Goal: Task Accomplishment & Management: Manage account settings

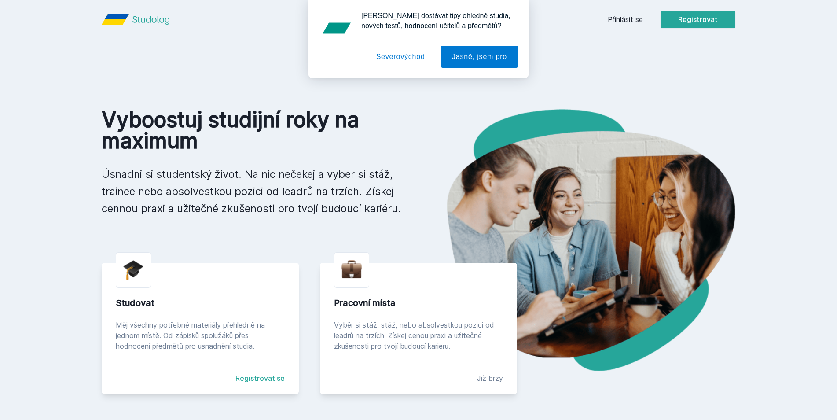
click at [624, 21] on div "[PERSON_NAME] dostávat tipy ohledně studia, nových testů, hodnocení učitelů a p…" at bounding box center [418, 39] width 837 height 78
click at [624, 16] on div "[PERSON_NAME] dostávat tipy ohledně studia, nových testů, hodnocení učitelů a p…" at bounding box center [418, 39] width 837 height 78
click at [407, 56] on button "Severovýchod" at bounding box center [400, 57] width 71 height 22
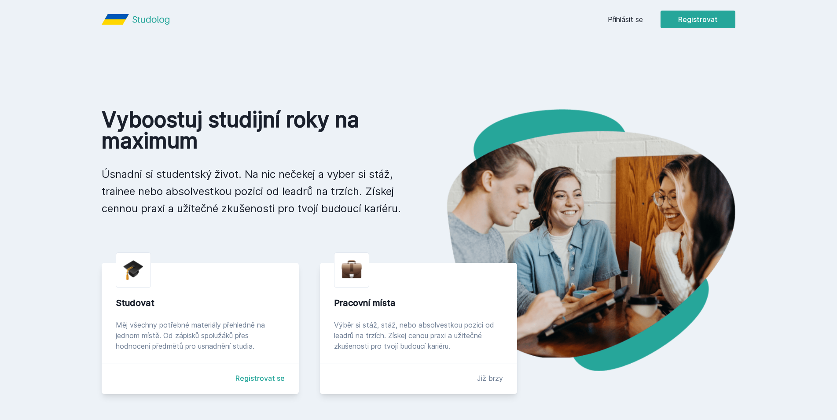
click at [615, 20] on link "Přihlásit se" at bounding box center [625, 19] width 35 height 11
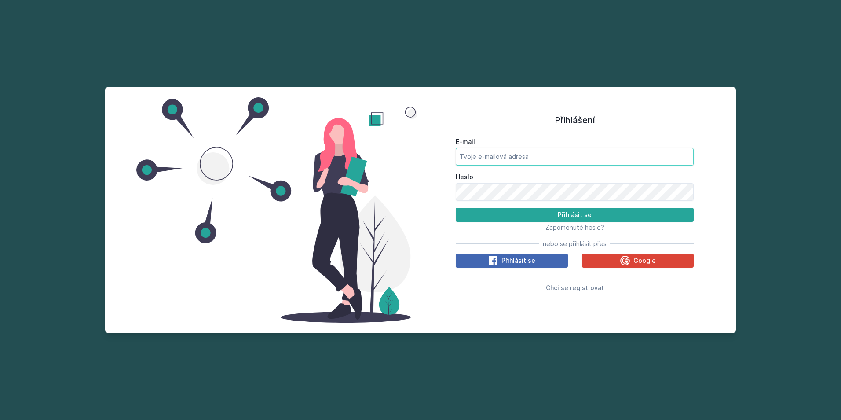
type input "petabilcus@seznam.cz"
click at [486, 209] on button "Přihlásit se" at bounding box center [575, 215] width 238 height 14
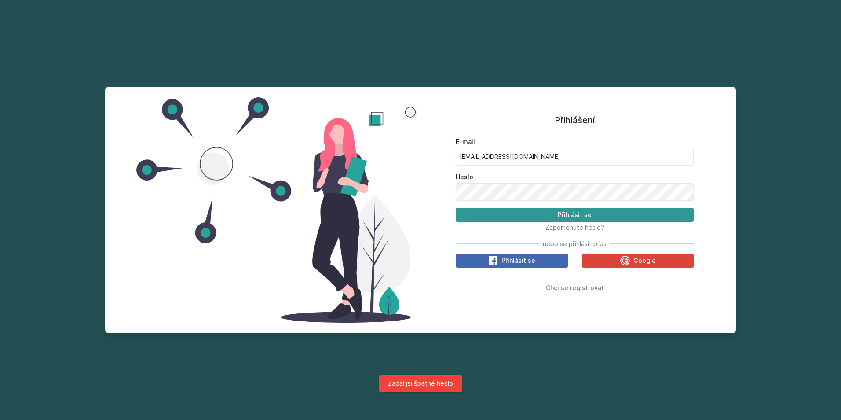
click at [509, 213] on button "Přihlásit se" at bounding box center [575, 215] width 238 height 14
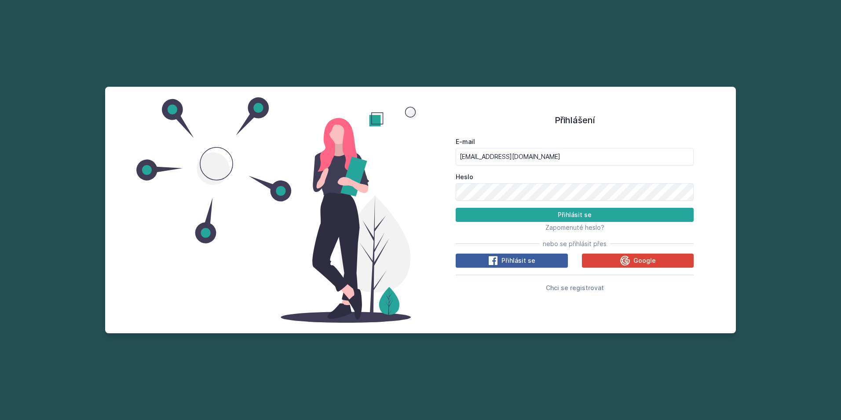
click at [536, 260] on button "Přihlásit se" at bounding box center [512, 260] width 112 height 14
click at [585, 226] on span "Zapomenuté heslo?" at bounding box center [575, 227] width 59 height 7
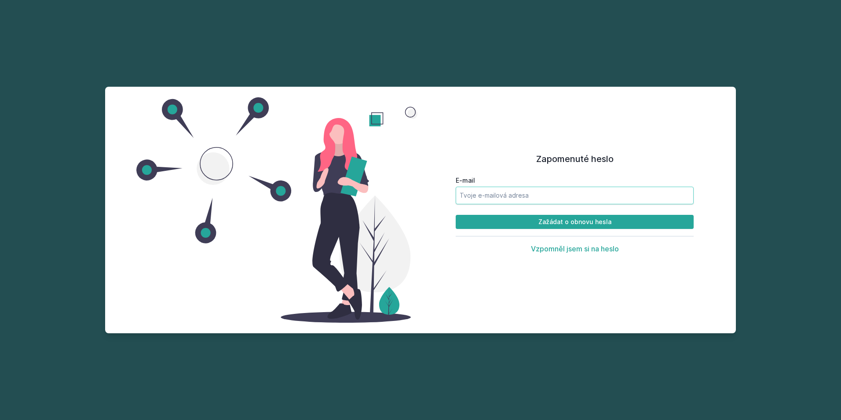
click at [554, 196] on input "E-mail" at bounding box center [575, 196] width 238 height 18
type input "[EMAIL_ADDRESS][DOMAIN_NAME]"
click at [508, 216] on button "Zažádat o obnovu hesla" at bounding box center [575, 222] width 238 height 14
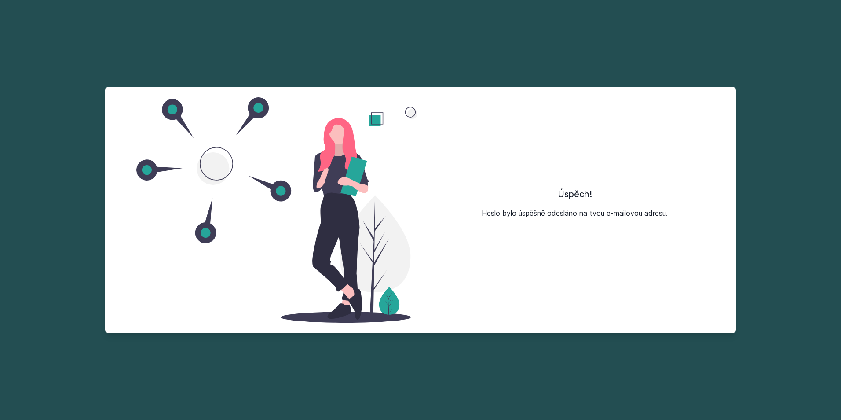
click at [498, 137] on div "Úspěch! Heslo bylo úspěšně odesláno na tvou e-mailovou adresu." at bounding box center [575, 209] width 308 height 225
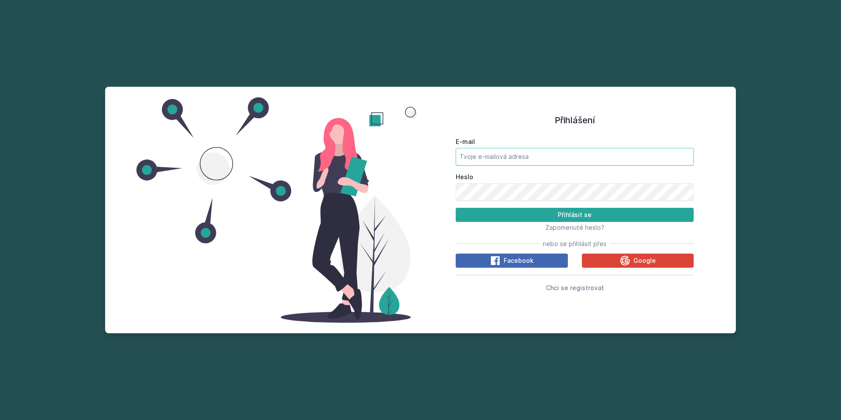
type input "[EMAIL_ADDRESS][DOMAIN_NAME]"
click at [631, 214] on button "Přihlásit se" at bounding box center [575, 215] width 238 height 14
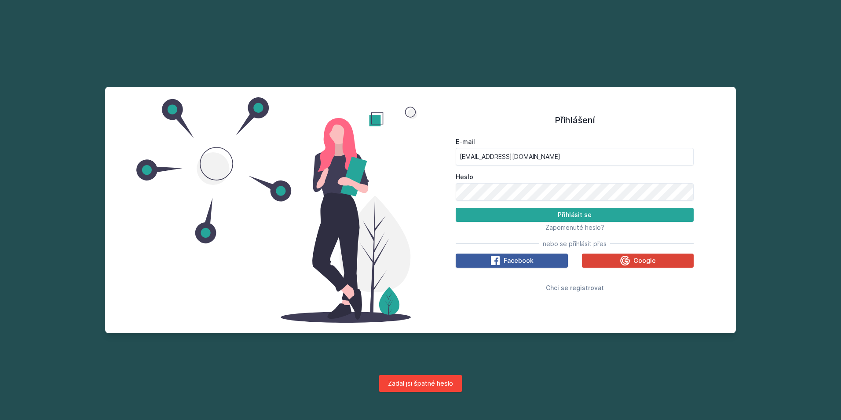
click at [533, 263] on button "Facebook" at bounding box center [512, 260] width 112 height 14
